Goal: Complete application form

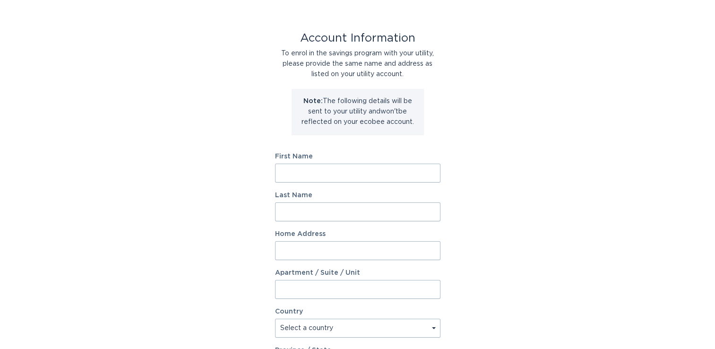
scroll to position [47, 0]
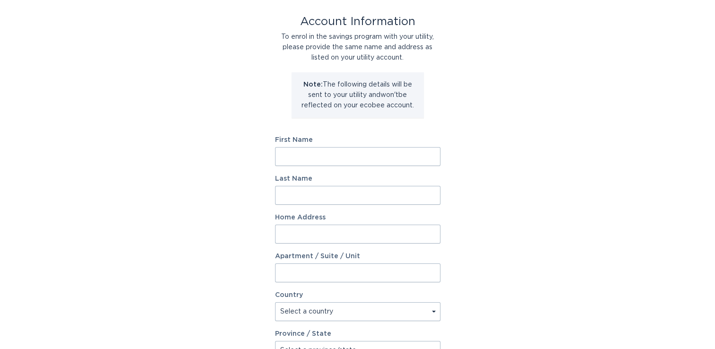
click at [314, 151] on input "First Name" at bounding box center [357, 156] width 165 height 19
type input "[PERSON_NAME]"
type input "[STREET_ADDRESS]"
select select "US"
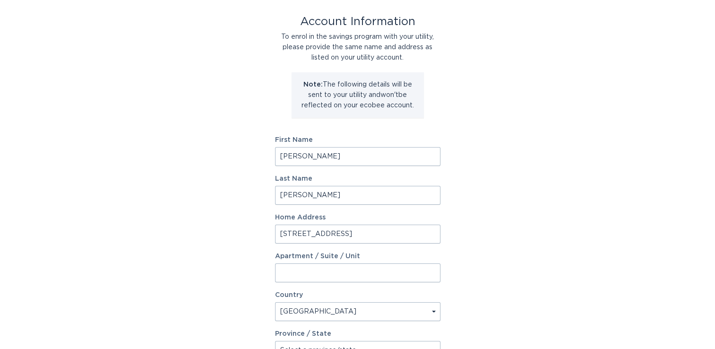
type input "[PERSON_NAME]"
type input "55944"
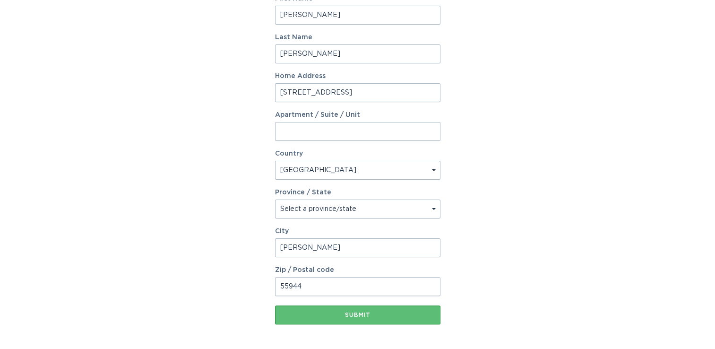
scroll to position [189, 0]
click at [355, 205] on select "Select a province/state [US_STATE] [US_STATE] [US_STATE] [US_STATE] [US_STATE] …" at bounding box center [357, 208] width 165 height 19
select select "MN"
click at [275, 199] on select "Select a province/state [US_STATE] [US_STATE] [US_STATE] [US_STATE] [US_STATE] …" at bounding box center [357, 208] width 165 height 19
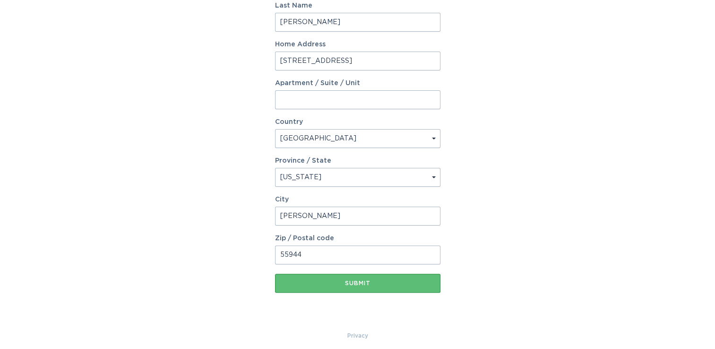
scroll to position [226, 0]
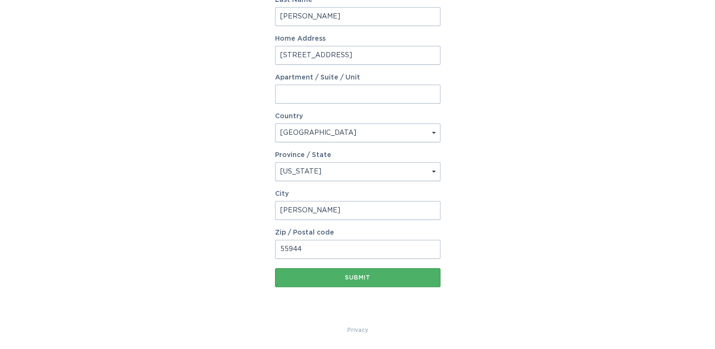
click at [339, 280] on div "Submit" at bounding box center [358, 277] width 156 height 6
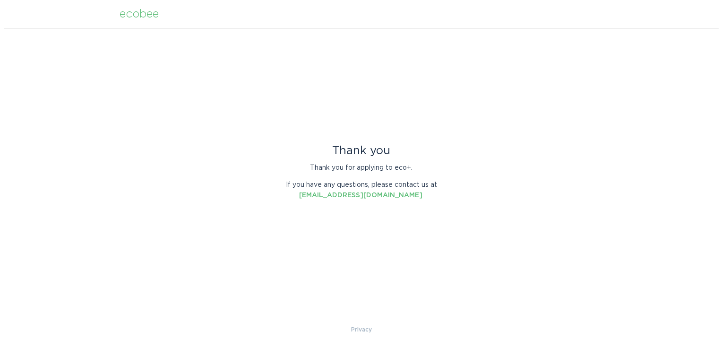
scroll to position [0, 0]
